Goal: Task Accomplishment & Management: Use online tool/utility

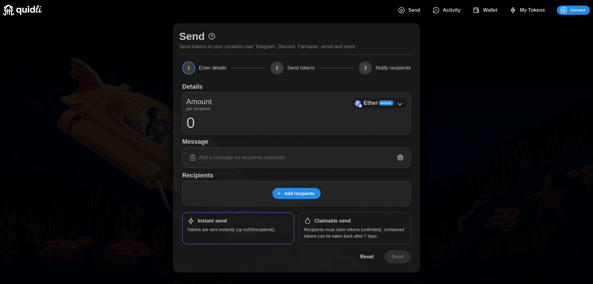
click at [402, 105] on icon at bounding box center [399, 103] width 7 height 7
click at [399, 103] on icon at bounding box center [399, 103] width 7 height 7
click at [400, 105] on icon at bounding box center [400, 104] width 4 height 2
click at [308, 196] on span "Add recipients" at bounding box center [300, 193] width 30 height 11
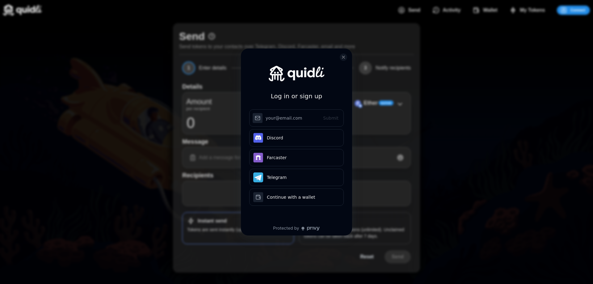
click at [449, 167] on div "Log in or sign up Submit Continue with Email Discord Farcaster Telegram Continu…" at bounding box center [296, 142] width 593 height 284
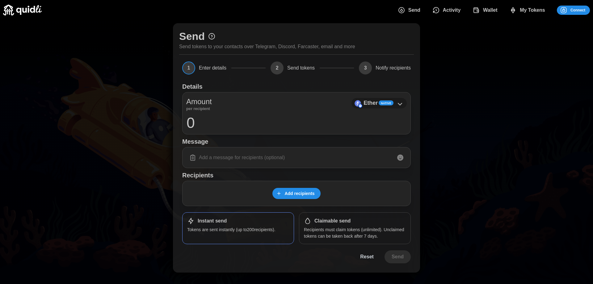
click at [398, 102] on icon at bounding box center [399, 103] width 7 height 7
click at [400, 104] on icon at bounding box center [399, 103] width 7 height 7
click at [372, 103] on p "Ether" at bounding box center [371, 103] width 14 height 9
click at [361, 232] on p "Recipients must claim tokens (unlimited). Unclaimed tokens can be taken back af…" at bounding box center [355, 232] width 102 height 13
click at [392, 105] on div "Native" at bounding box center [386, 102] width 15 height 5
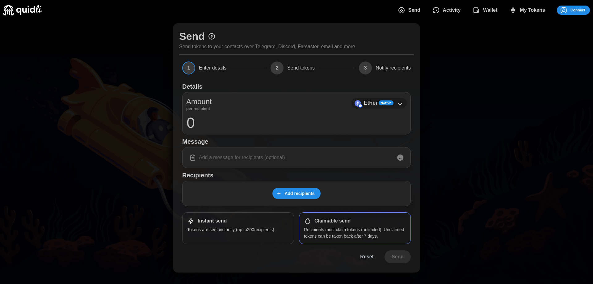
click at [399, 103] on icon at bounding box center [399, 103] width 7 height 7
